Goal: Transaction & Acquisition: Book appointment/travel/reservation

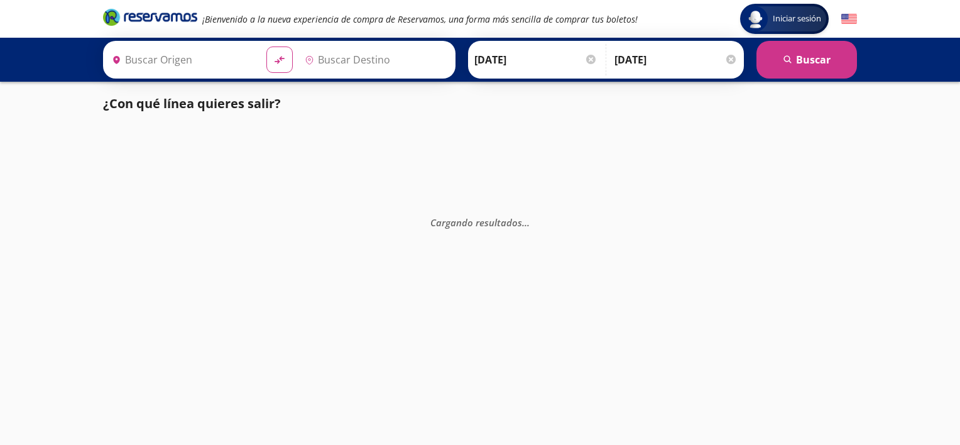
type input "[GEOGRAPHIC_DATA][PERSON_NAME], [GEOGRAPHIC_DATA][PERSON_NAME]"
type input "[GEOGRAPHIC_DATA], [GEOGRAPHIC_DATA]"
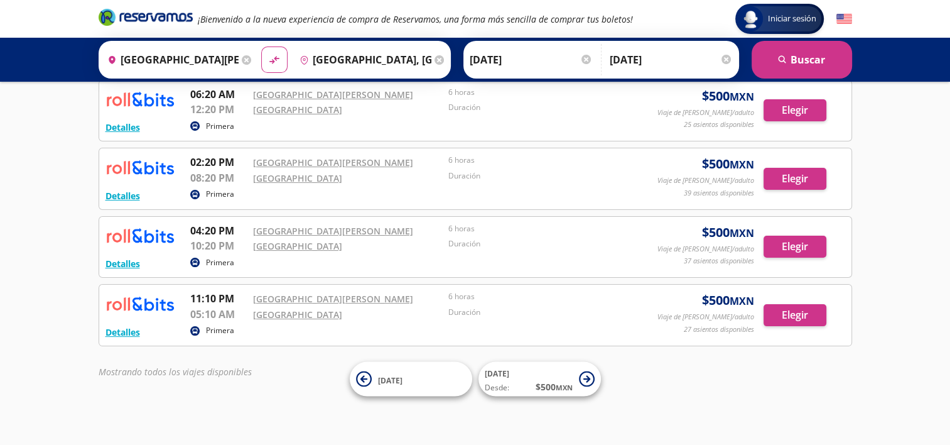
scroll to position [139, 0]
click at [261, 349] on div "Detalles Primera 02:25 AM [GEOGRAPHIC_DATA][PERSON_NAME] 08:25 AM [GEOGRAPHIC_D…" at bounding box center [476, 197] width 754 height 373
click at [794, 307] on button "Elegir" at bounding box center [795, 314] width 63 height 22
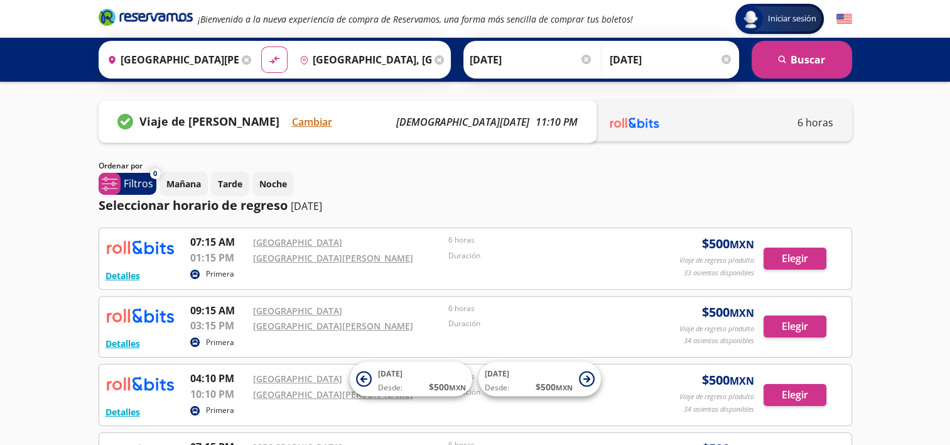
click at [725, 58] on div at bounding box center [726, 59] width 9 height 9
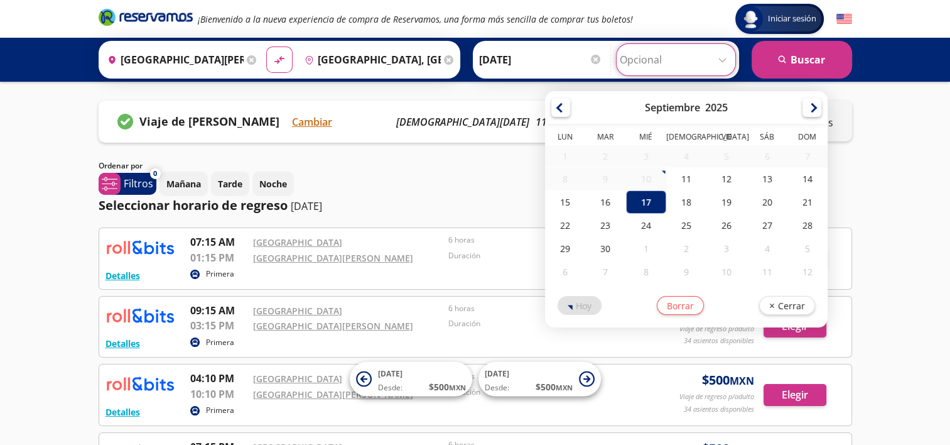
click at [643, 62] on input "Opcional" at bounding box center [676, 59] width 112 height 31
click at [608, 200] on div "16" at bounding box center [605, 201] width 40 height 23
type input "[DATE]"
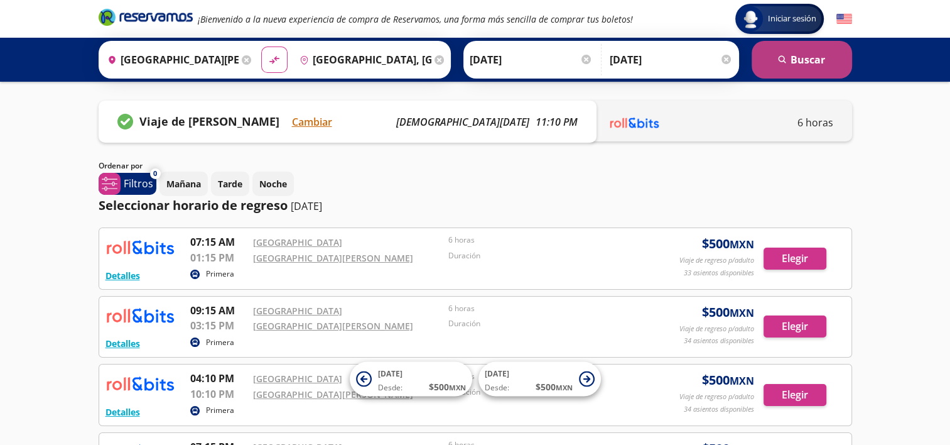
click at [823, 68] on button "search [GEOGRAPHIC_DATA]" at bounding box center [802, 60] width 100 height 38
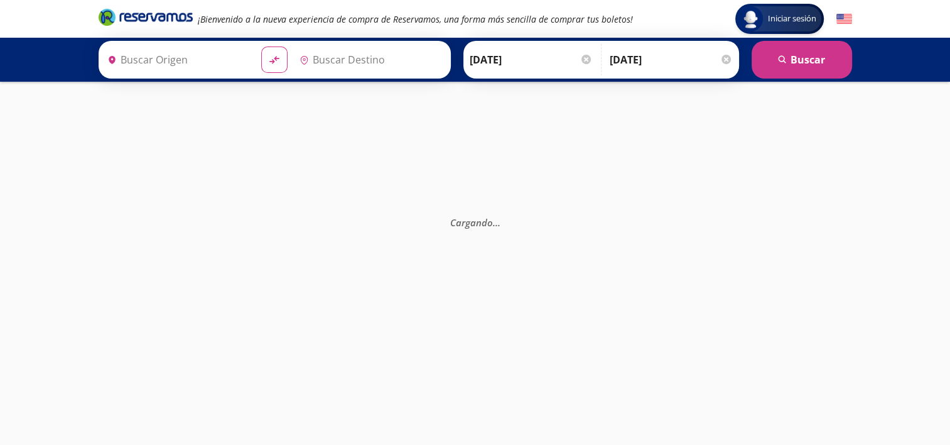
type input "[GEOGRAPHIC_DATA][PERSON_NAME], [GEOGRAPHIC_DATA][PERSON_NAME]"
type input "[GEOGRAPHIC_DATA], [GEOGRAPHIC_DATA]"
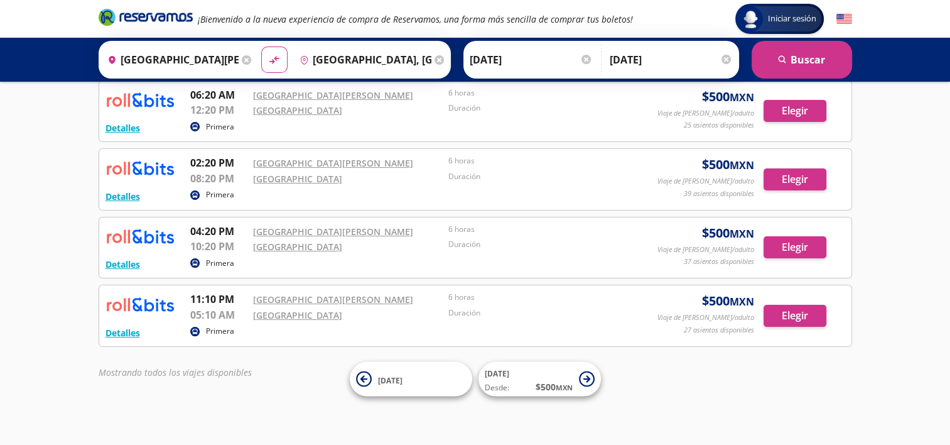
scroll to position [139, 0]
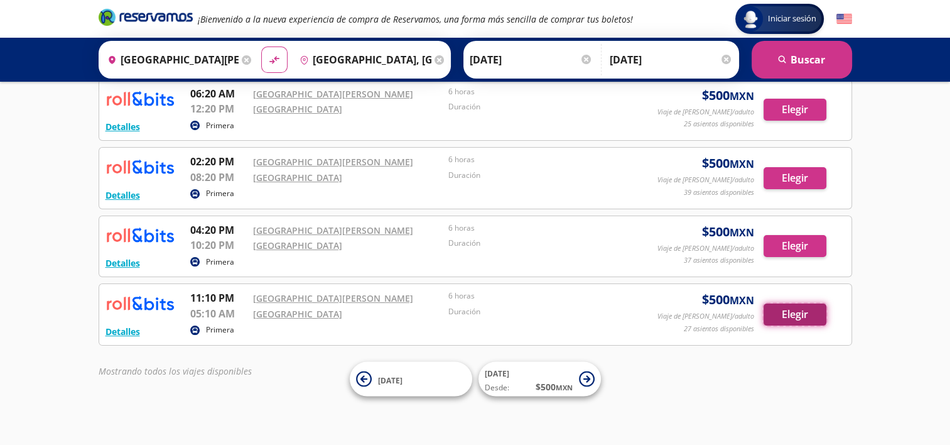
click at [801, 314] on button "Elegir" at bounding box center [795, 314] width 63 height 22
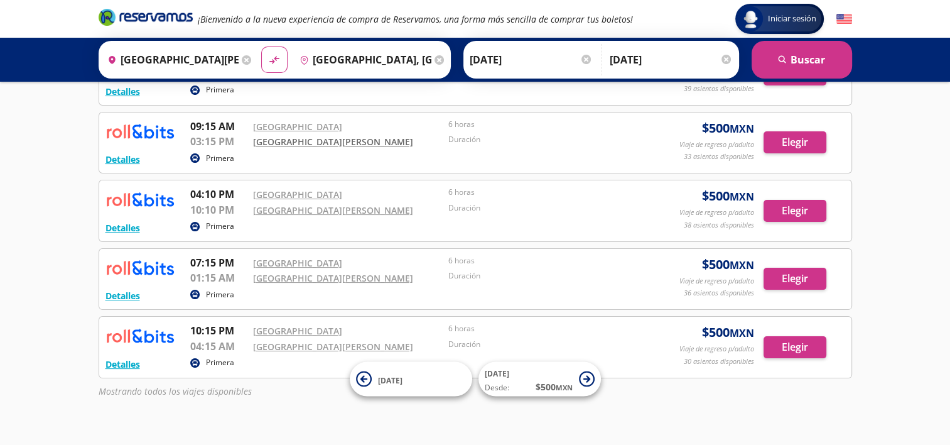
scroll to position [188, 0]
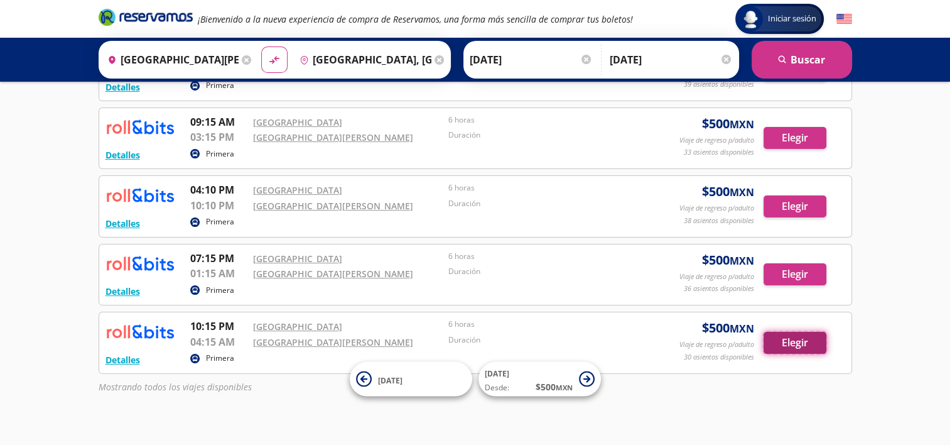
click at [784, 340] on button "Elegir" at bounding box center [795, 343] width 63 height 22
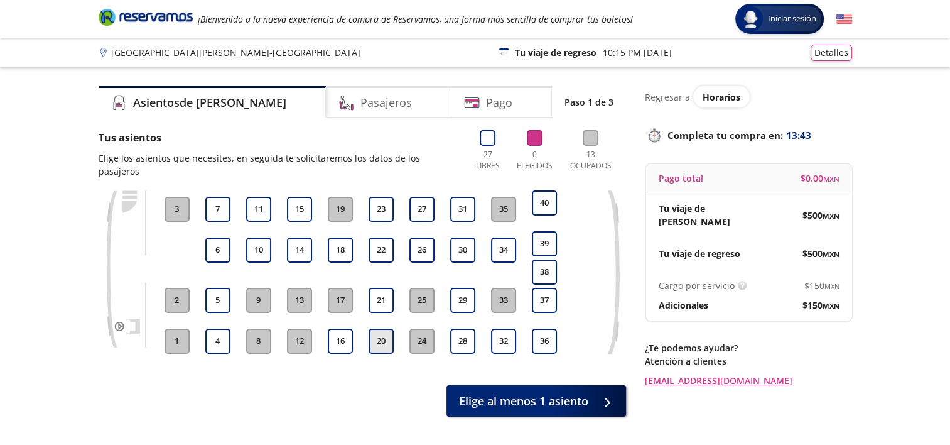
click at [379, 335] on button "20" at bounding box center [381, 340] width 25 height 25
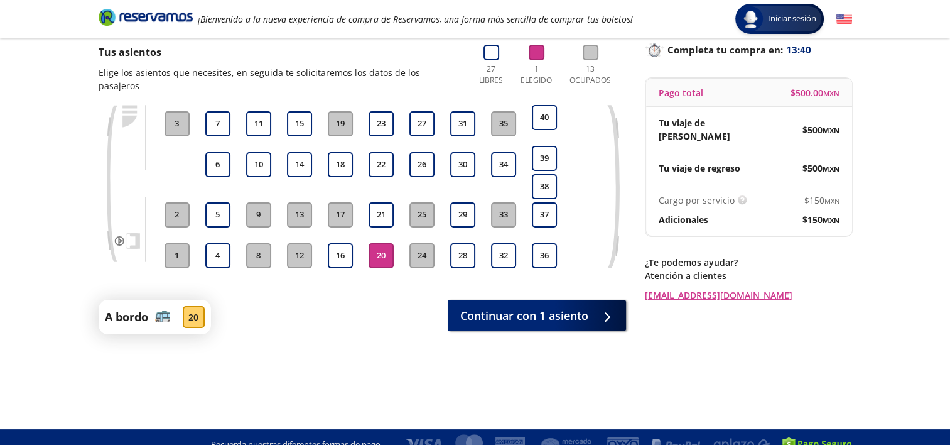
scroll to position [100, 0]
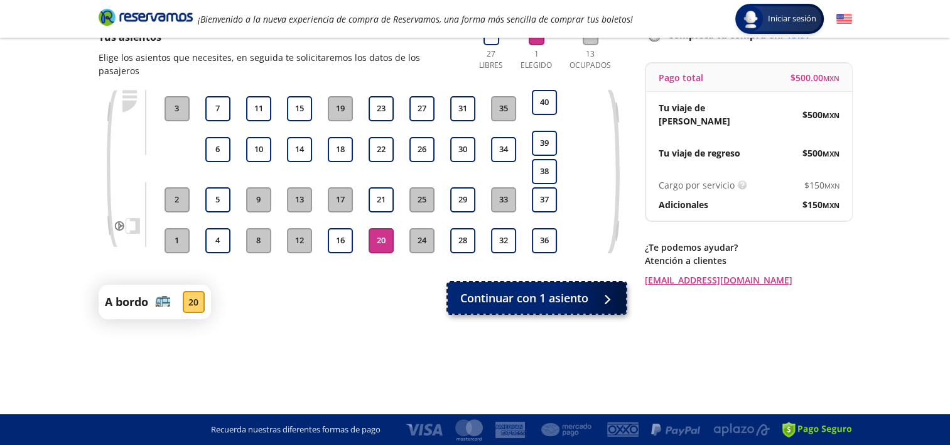
click at [556, 290] on span "Continuar con 1 asiento" at bounding box center [524, 298] width 128 height 17
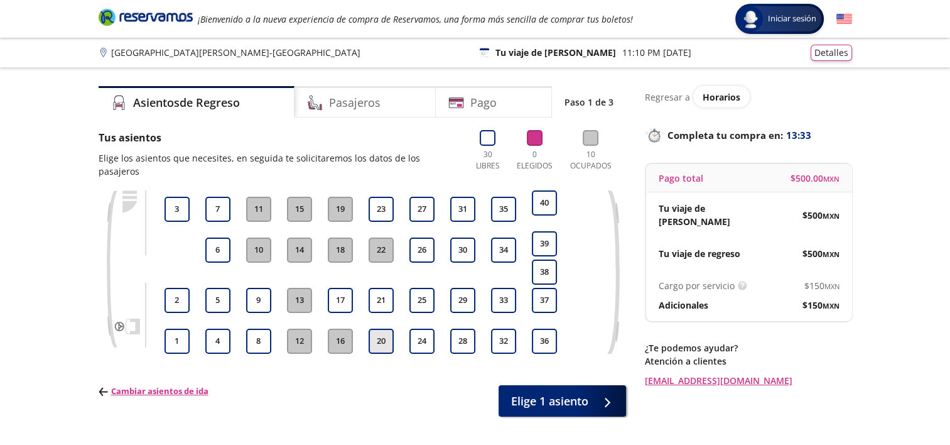
click at [385, 330] on button "20" at bounding box center [381, 340] width 25 height 25
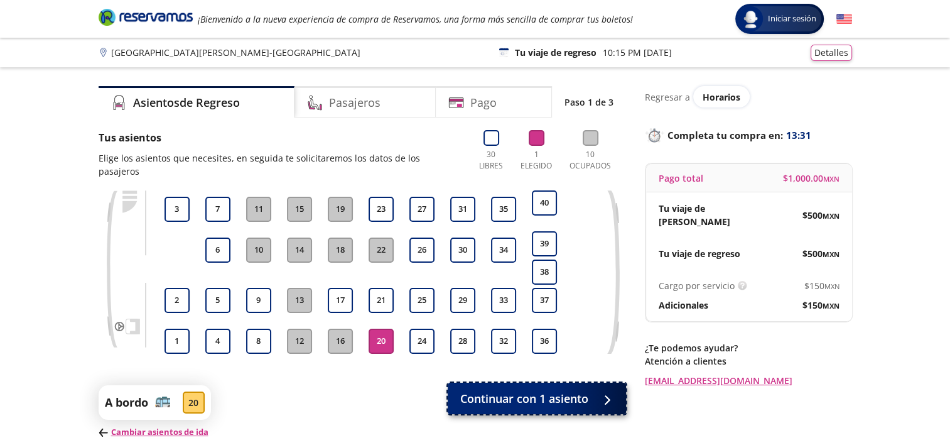
click at [580, 390] on span "Continuar con 1 asiento" at bounding box center [524, 398] width 128 height 17
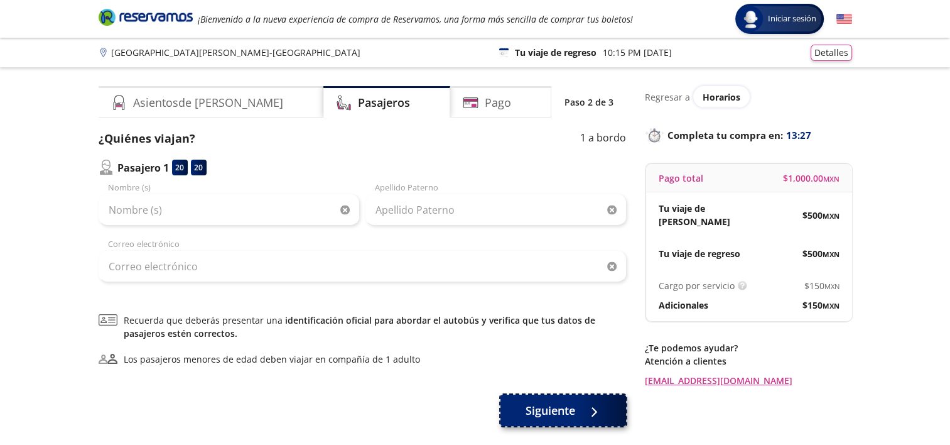
click at [558, 411] on span "Siguiente" at bounding box center [551, 410] width 50 height 17
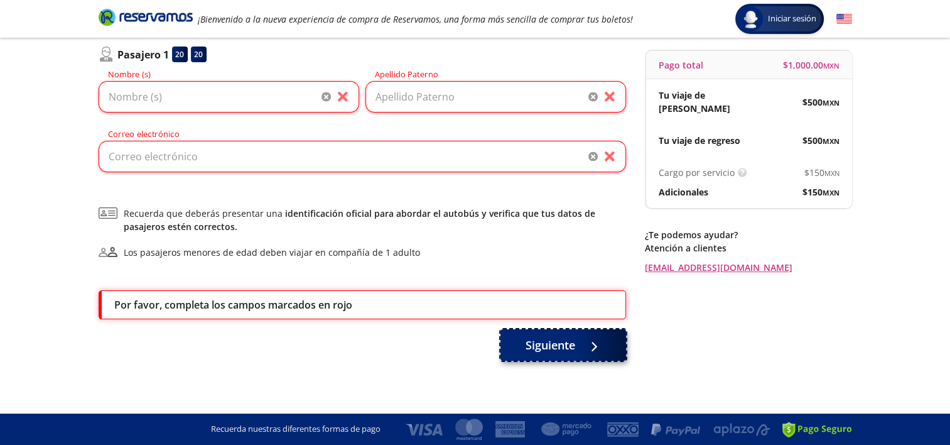
click at [568, 347] on span "Siguiente" at bounding box center [551, 345] width 50 height 17
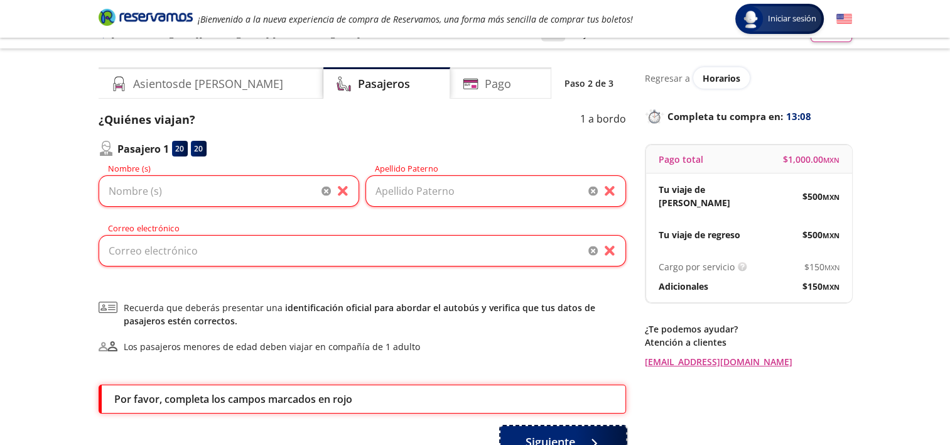
scroll to position [0, 0]
